Goal: Information Seeking & Learning: Learn about a topic

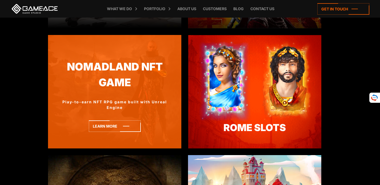
scroll to position [853, 0]
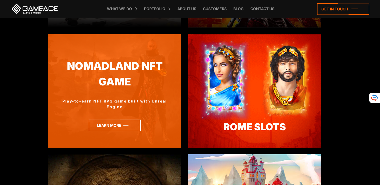
click at [105, 126] on icon at bounding box center [115, 124] width 52 height 11
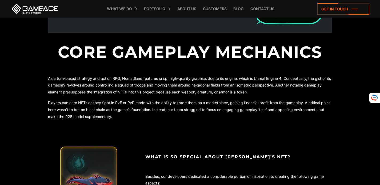
scroll to position [107, 0]
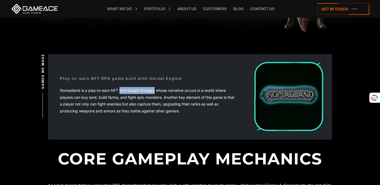
drag, startPoint x: 138, startPoint y: 91, endPoint x: 154, endPoint y: 91, distance: 15.7
click at [154, 91] on span "Nomadland is a play-to-earn NFT turn-based strategy whose narrative occurs in a…" at bounding box center [147, 100] width 174 height 25
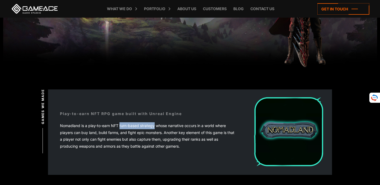
scroll to position [0, 0]
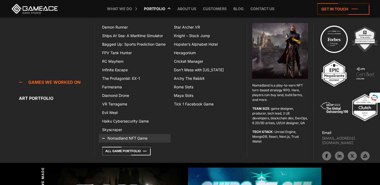
click at [130, 137] on link "Nomadland NFT Game" at bounding box center [135, 138] width 72 height 9
